Goal: Information Seeking & Learning: Check status

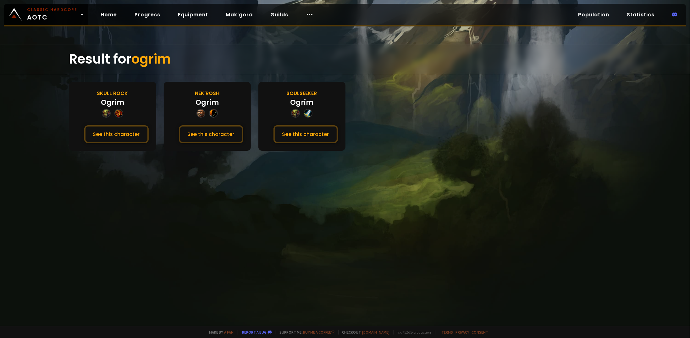
drag, startPoint x: 323, startPoint y: 145, endPoint x: 314, endPoint y: 146, distance: 8.5
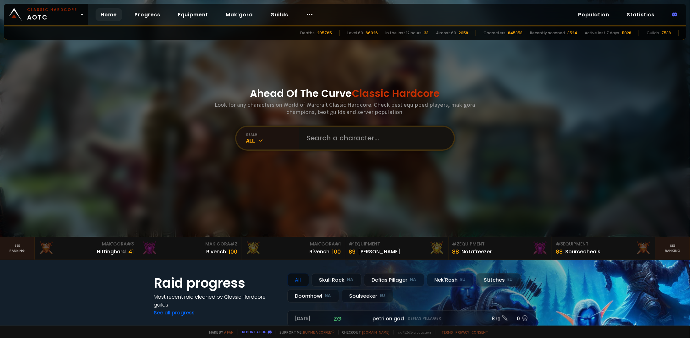
click at [318, 141] on input "text" at bounding box center [374, 138] width 143 height 23
paste input "Géchardebz"
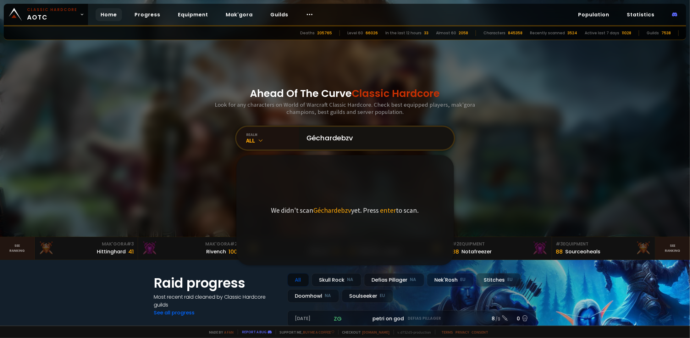
type input "Géchardebz"
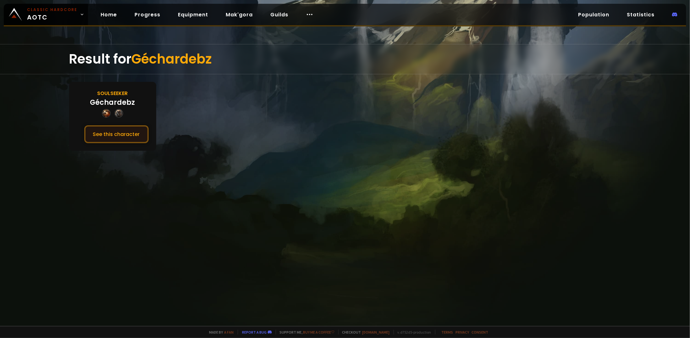
click at [129, 131] on button "See this character" at bounding box center [116, 134] width 64 height 18
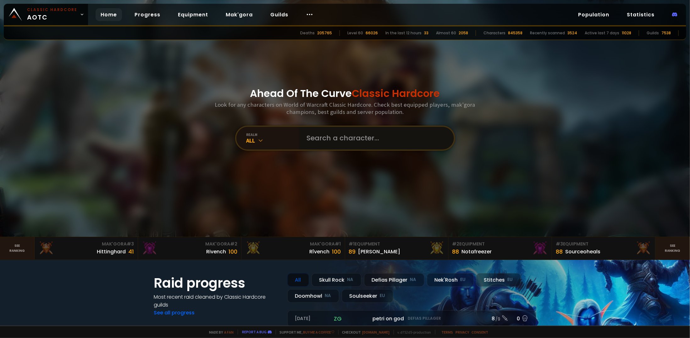
click at [326, 134] on input "text" at bounding box center [374, 138] width 143 height 23
paste input "Tardum"
type input "Tardum"
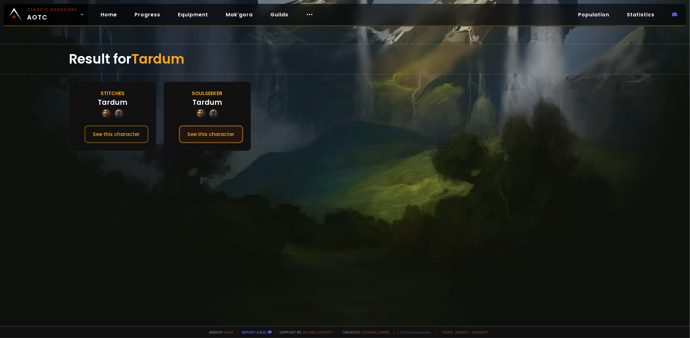
click at [195, 132] on button "See this character" at bounding box center [211, 134] width 64 height 18
